Goal: Task Accomplishment & Management: Use online tool/utility

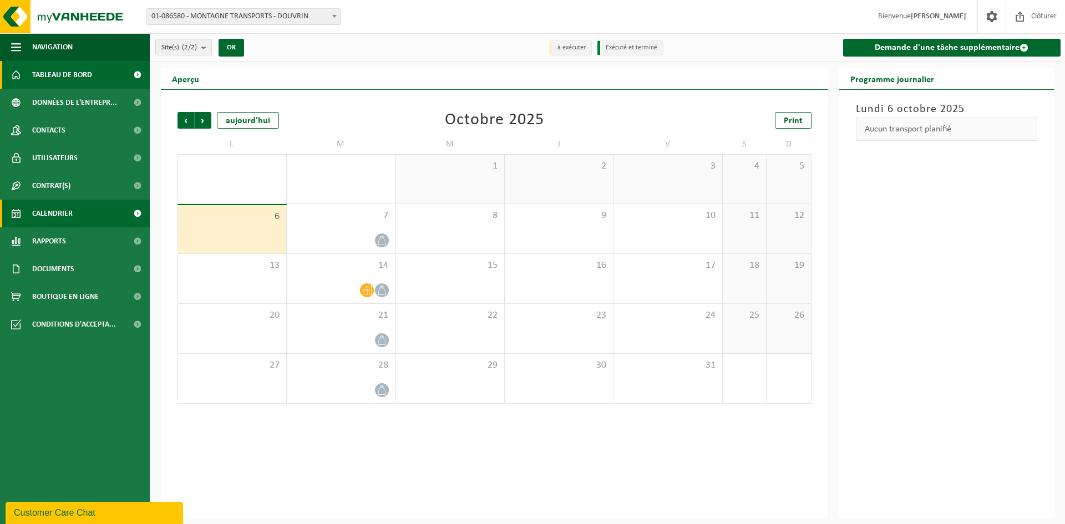
click at [50, 70] on span "Tableau de bord" at bounding box center [62, 75] width 60 height 28
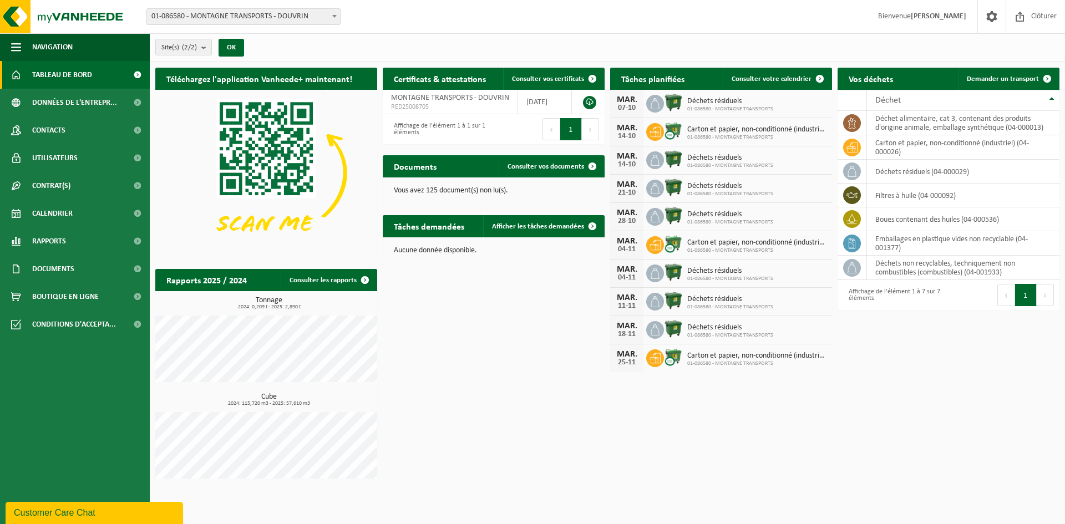
click at [851, 432] on div "Téléchargez l'application Vanheede+ maintenant! Cachez Certificats & attestatio…" at bounding box center [606, 276] width 909 height 428
click at [72, 102] on span "Données de l'entrepr..." at bounding box center [74, 103] width 85 height 28
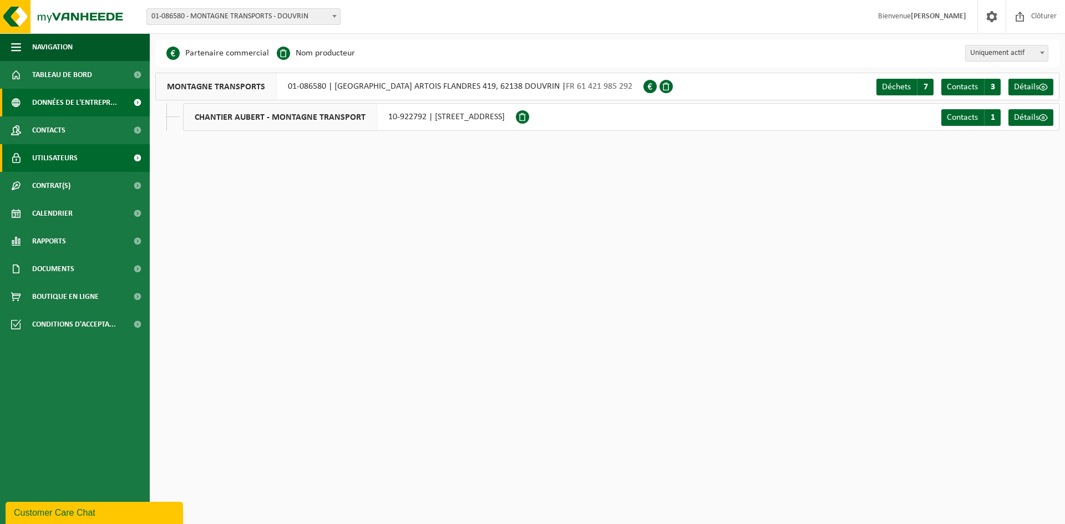
click at [66, 159] on span "Utilisateurs" at bounding box center [54, 158] width 45 height 28
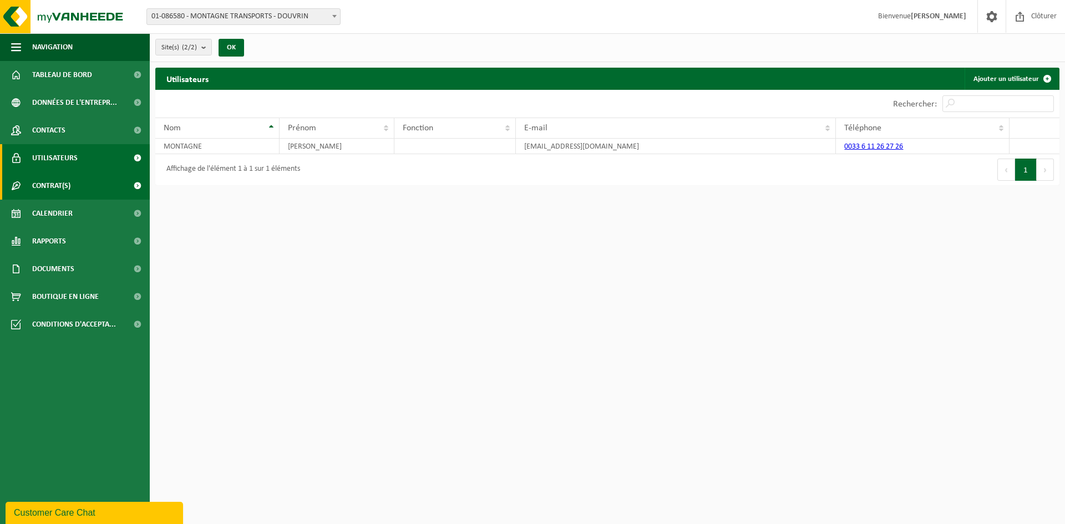
click at [68, 187] on span "Contrat(s)" at bounding box center [51, 186] width 38 height 28
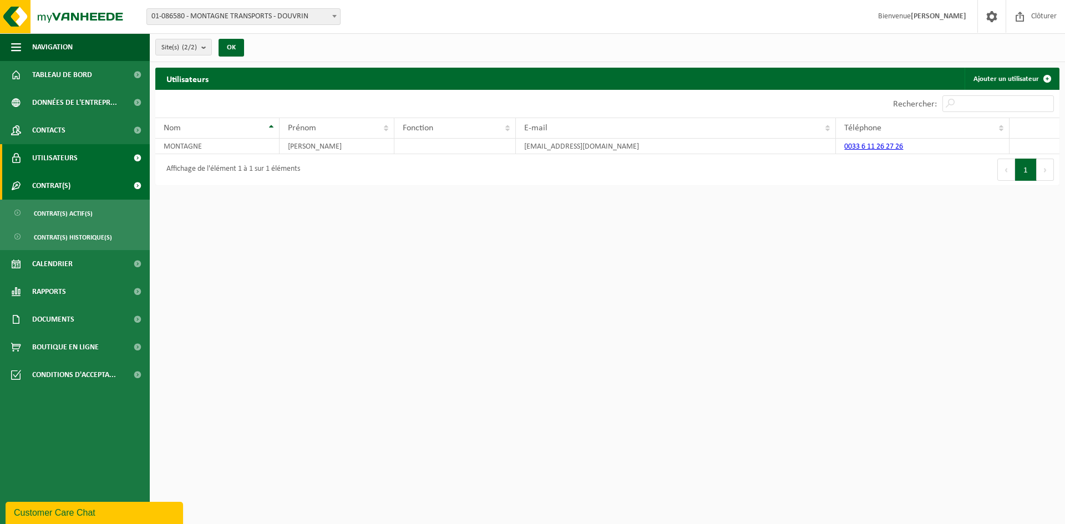
click at [60, 183] on span "Contrat(s)" at bounding box center [51, 186] width 38 height 28
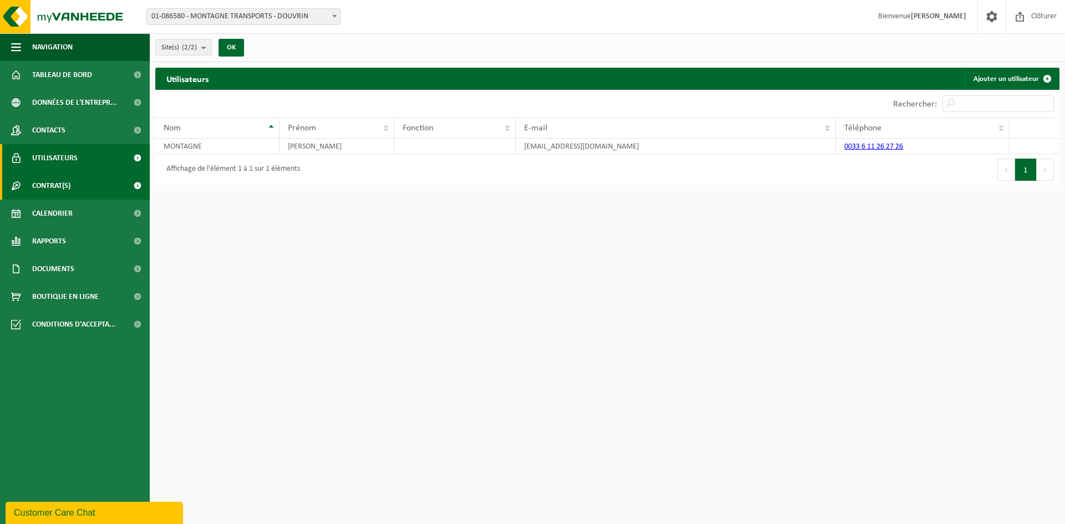
click at [60, 184] on span "Contrat(s)" at bounding box center [51, 186] width 38 height 28
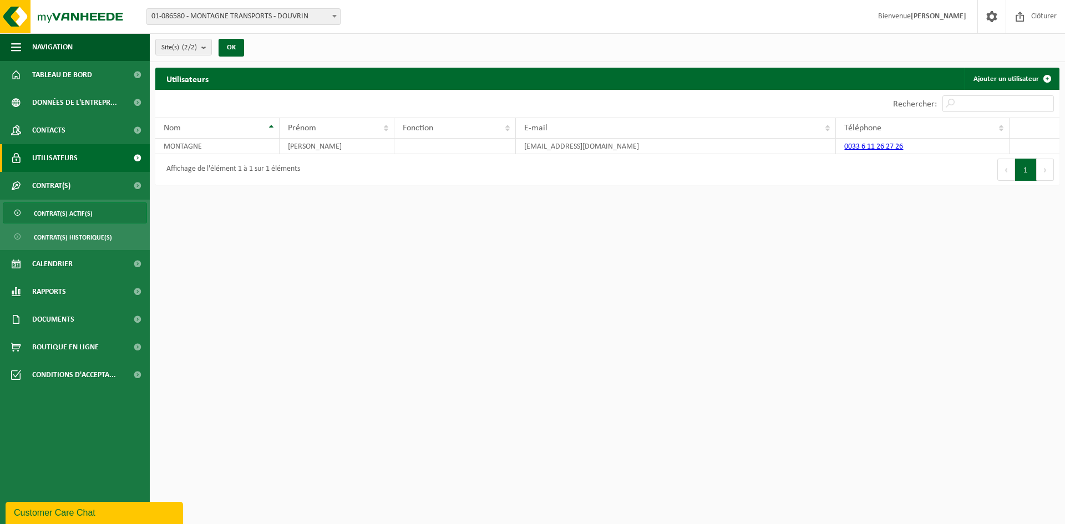
click at [67, 209] on span "Contrat(s) actif(s)" at bounding box center [63, 213] width 59 height 21
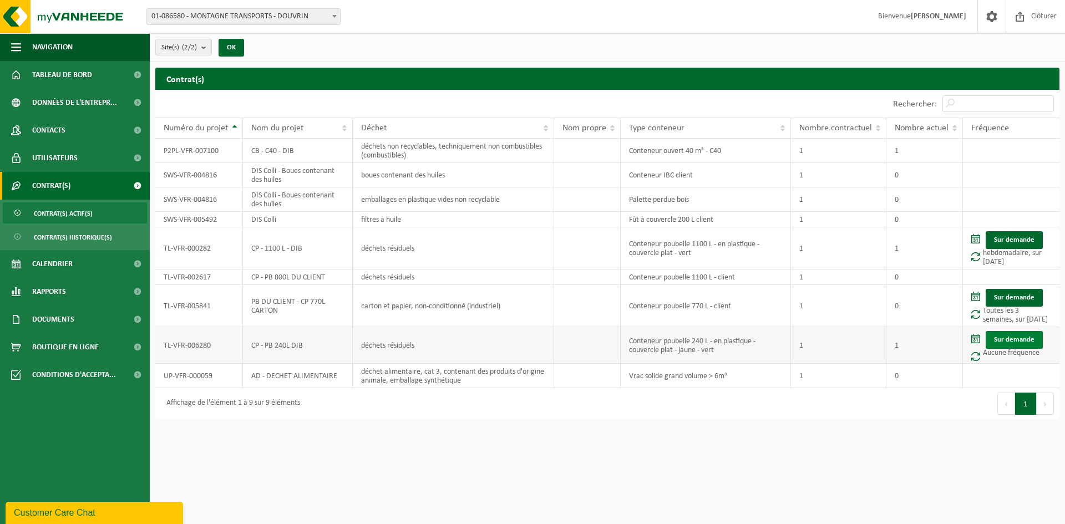
click at [1005, 338] on link "Sur demande" at bounding box center [1013, 340] width 57 height 18
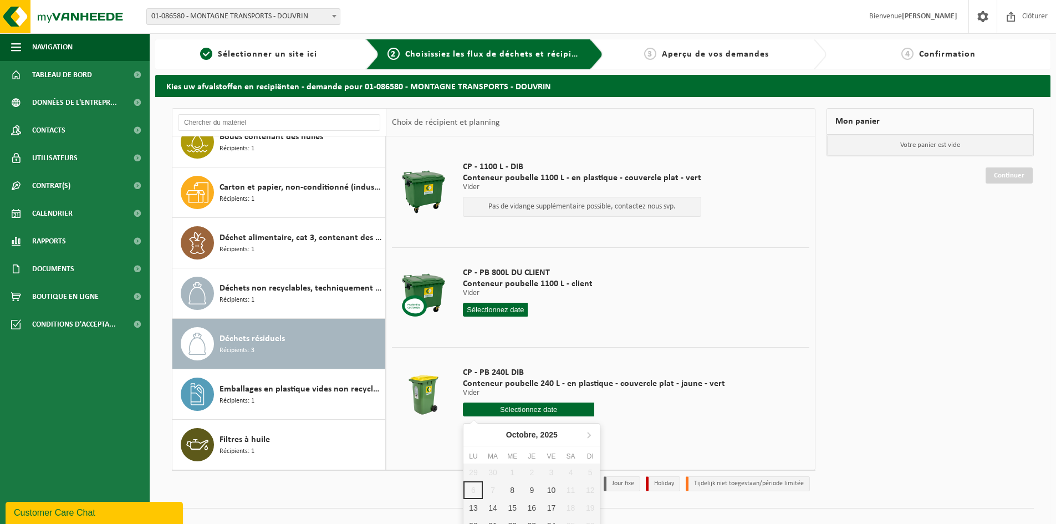
click at [547, 406] on input "text" at bounding box center [528, 410] width 131 height 14
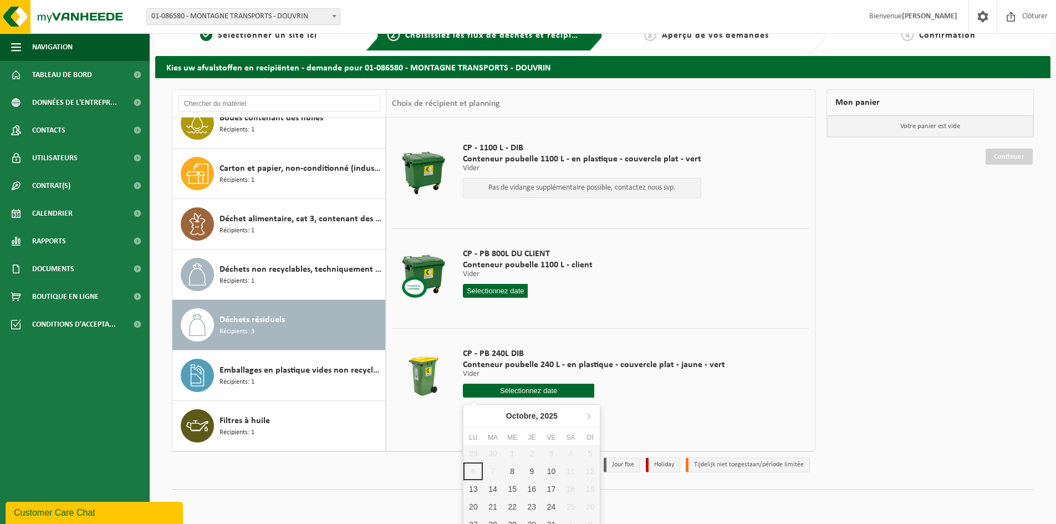
scroll to position [29, 0]
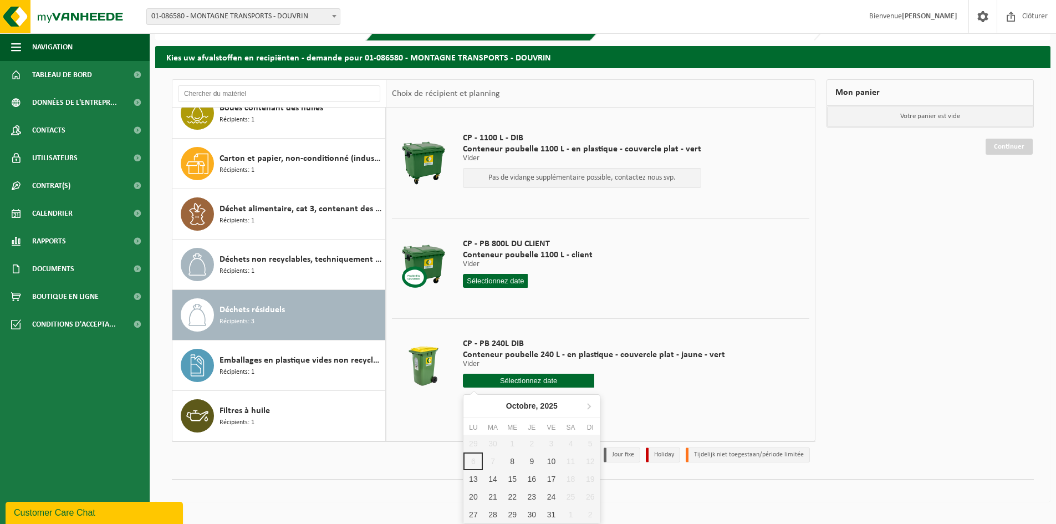
drag, startPoint x: 680, startPoint y: 401, endPoint x: 653, endPoint y: 458, distance: 63.0
click at [680, 402] on div "CP - PB 240L DIB Conteneur poubelle 240 L - en plastique - couvercle plat - jau…" at bounding box center [593, 365] width 273 height 77
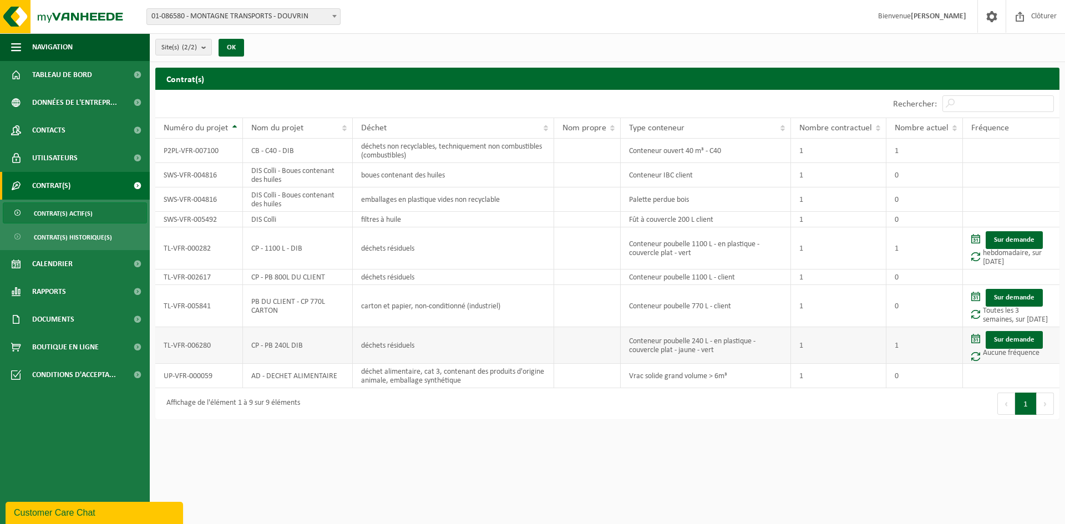
click at [976, 355] on span at bounding box center [975, 356] width 9 height 9
